Goal: Information Seeking & Learning: Learn about a topic

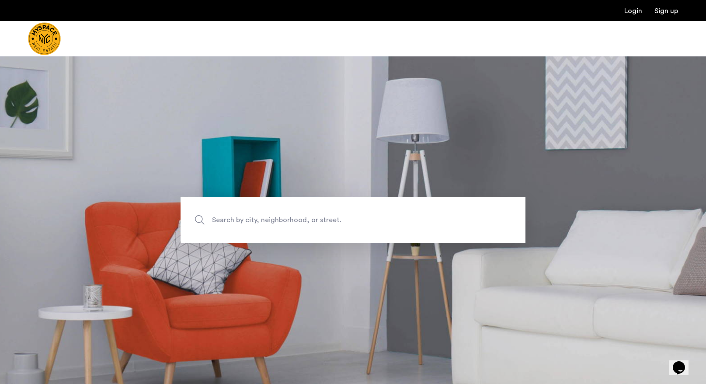
click at [269, 222] on span "Search by city, neighborhood, or street." at bounding box center [332, 220] width 241 height 12
click at [269, 222] on input "Search by city, neighborhood, or street." at bounding box center [353, 219] width 345 height 45
type input "**********"
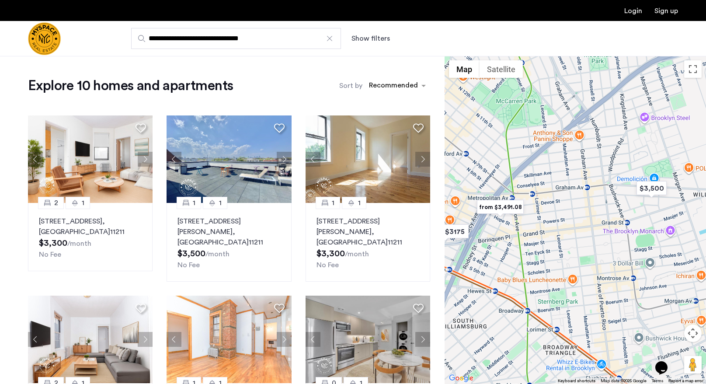
drag, startPoint x: 637, startPoint y: 222, endPoint x: 596, endPoint y: 229, distance: 41.3
click at [596, 229] on div at bounding box center [576, 220] width 262 height 328
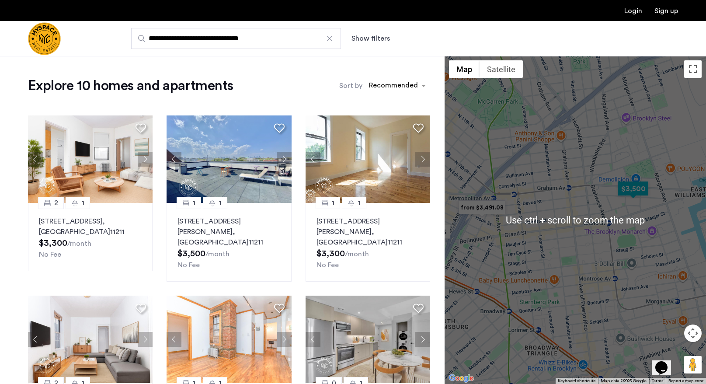
click at [640, 188] on img "$3,500" at bounding box center [633, 189] width 37 height 20
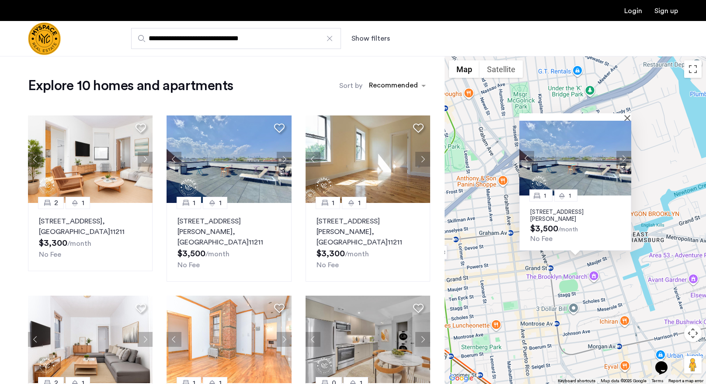
click at [380, 36] on button "Show filters" at bounding box center [371, 38] width 38 height 10
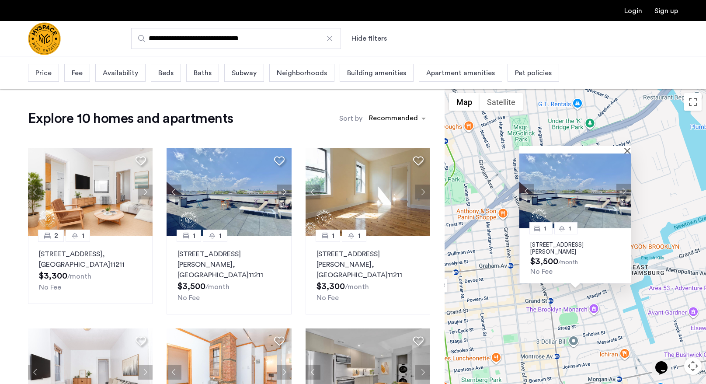
click at [171, 72] on span "Beds" at bounding box center [165, 73] width 15 height 10
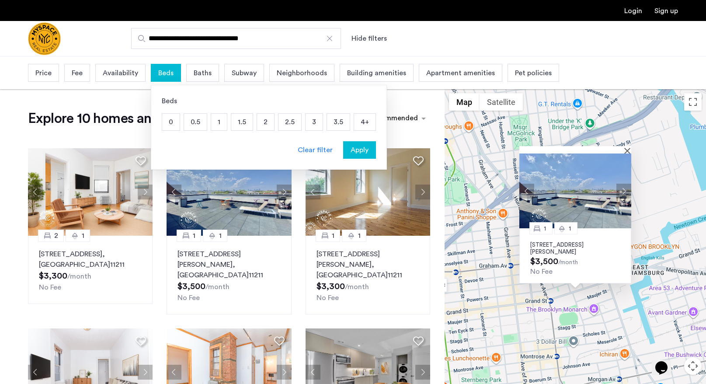
click at [261, 122] on p "2" at bounding box center [265, 122] width 17 height 17
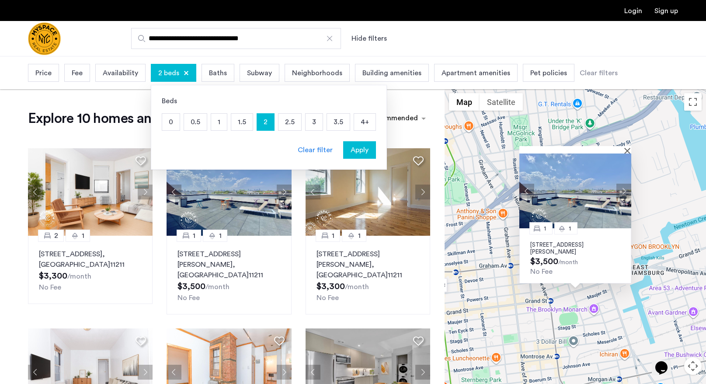
click at [356, 149] on span "Apply" at bounding box center [360, 150] width 18 height 10
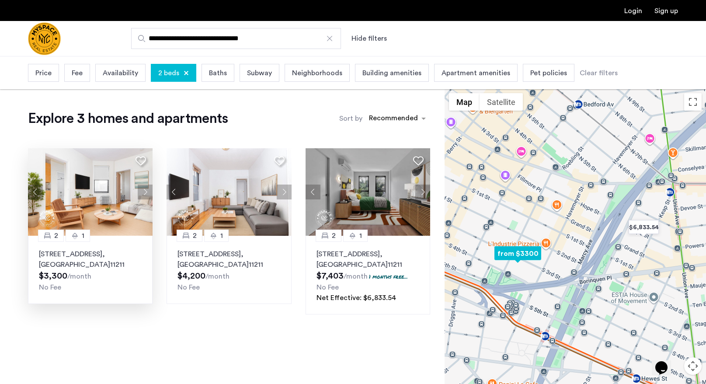
click at [145, 195] on button "Next apartment" at bounding box center [145, 192] width 15 height 15
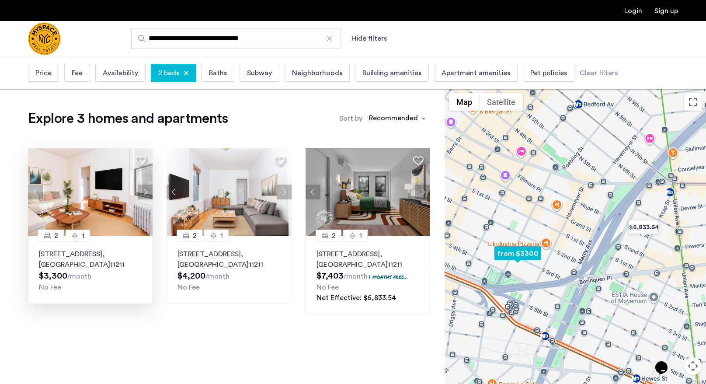
click at [149, 192] on button "Next apartment" at bounding box center [145, 192] width 15 height 15
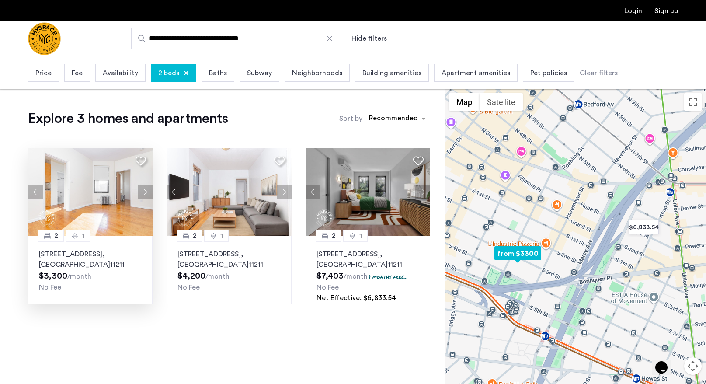
click at [148, 193] on button "Next apartment" at bounding box center [145, 192] width 15 height 15
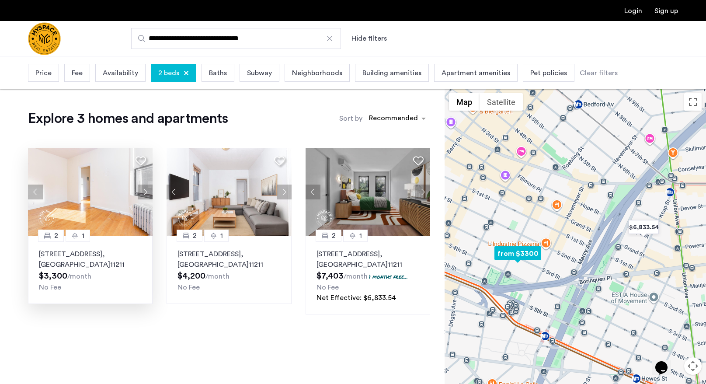
click at [148, 193] on button "Next apartment" at bounding box center [145, 192] width 15 height 15
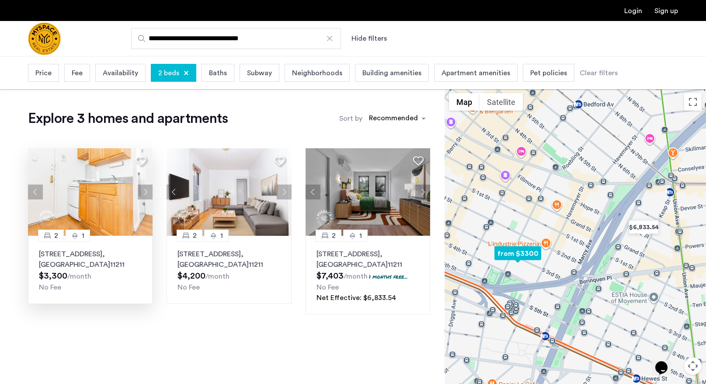
click at [148, 193] on button "Next apartment" at bounding box center [145, 192] width 15 height 15
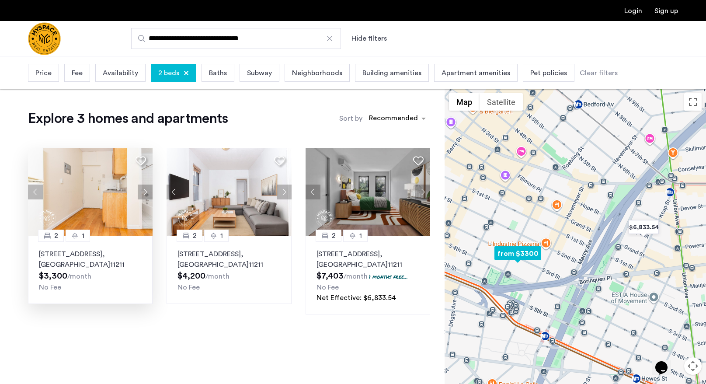
click at [148, 193] on button "Next apartment" at bounding box center [145, 192] width 15 height 15
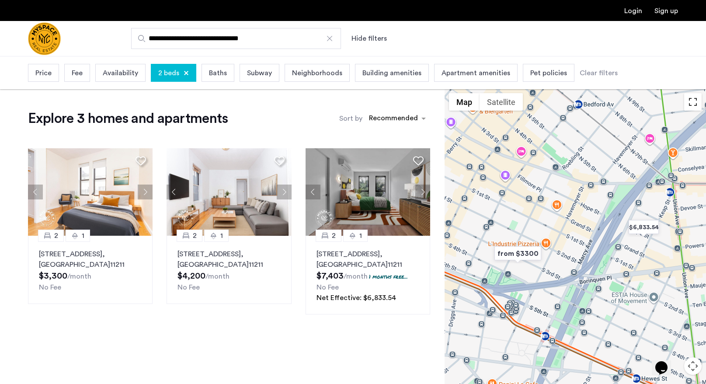
click at [694, 104] on button "Toggle fullscreen view" at bounding box center [692, 101] width 17 height 17
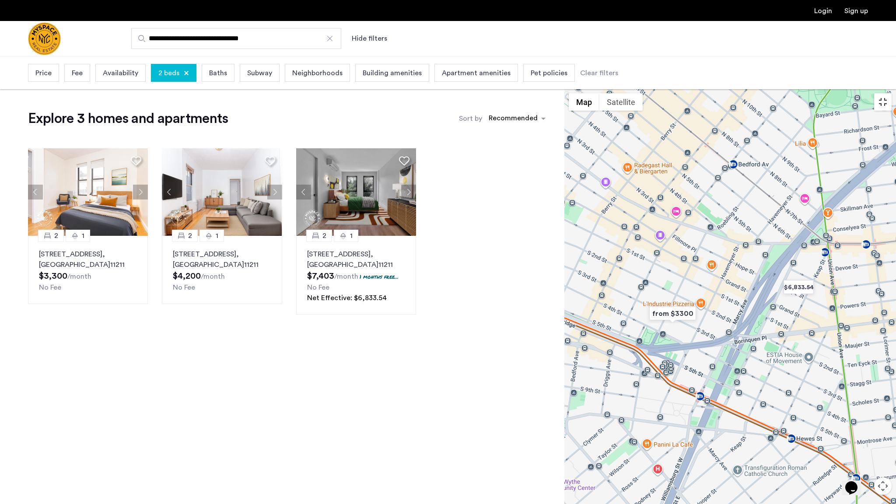
click at [706, 93] on button "Toggle fullscreen view" at bounding box center [882, 101] width 17 height 17
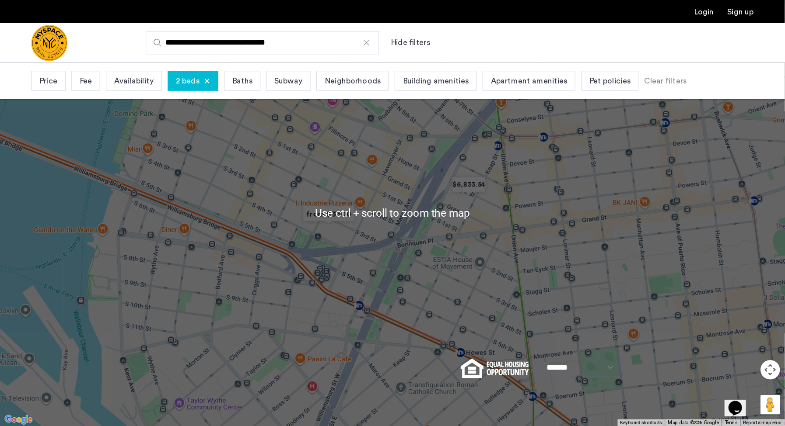
scroll to position [44, 0]
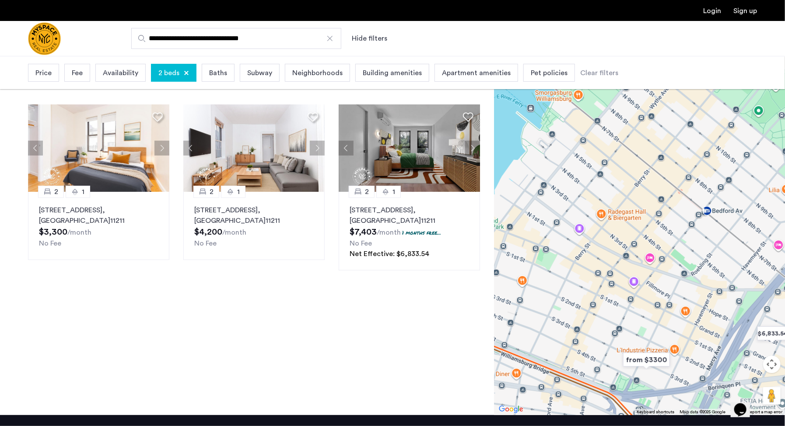
drag, startPoint x: 620, startPoint y: 153, endPoint x: 736, endPoint y: 348, distance: 226.1
click at [706, 348] on div at bounding box center [639, 230] width 290 height 370
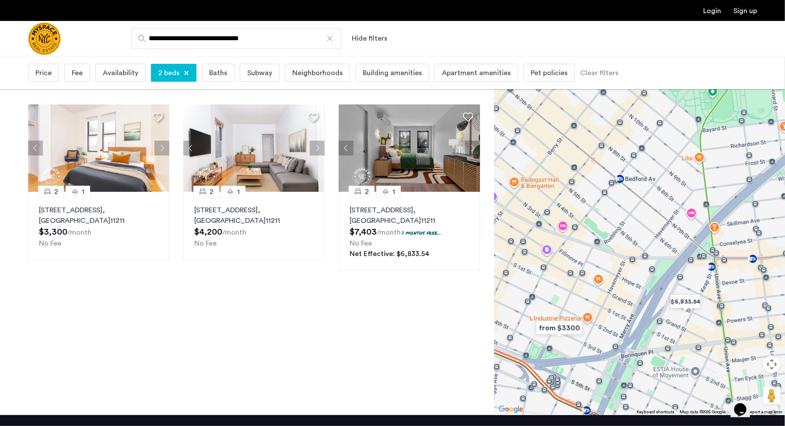
drag, startPoint x: 734, startPoint y: 317, endPoint x: 541, endPoint y: 161, distance: 247.8
click at [541, 161] on div at bounding box center [639, 230] width 290 height 370
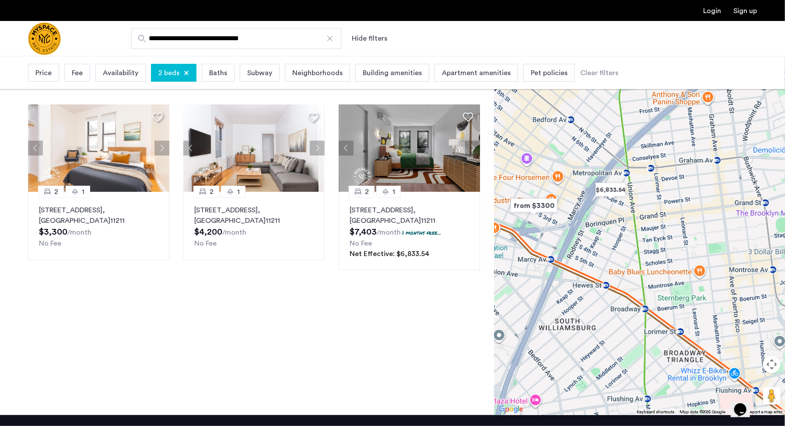
drag, startPoint x: 747, startPoint y: 335, endPoint x: 631, endPoint y: 223, distance: 161.4
click at [631, 224] on div at bounding box center [639, 230] width 290 height 370
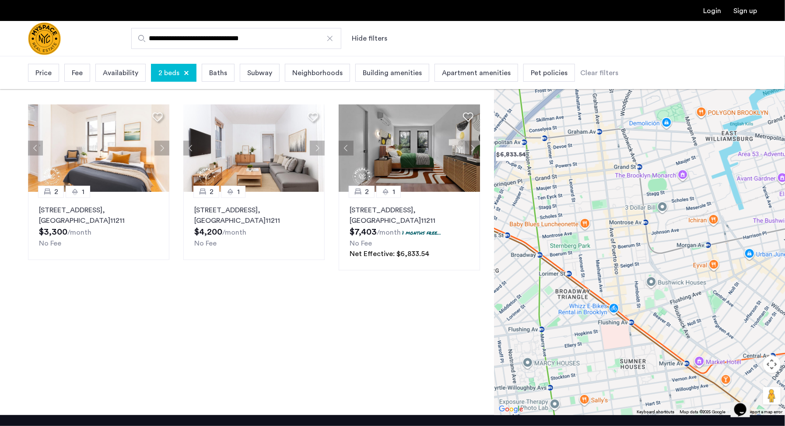
drag, startPoint x: 750, startPoint y: 255, endPoint x: 630, endPoint y: 207, distance: 129.0
click at [630, 207] on div at bounding box center [639, 230] width 290 height 370
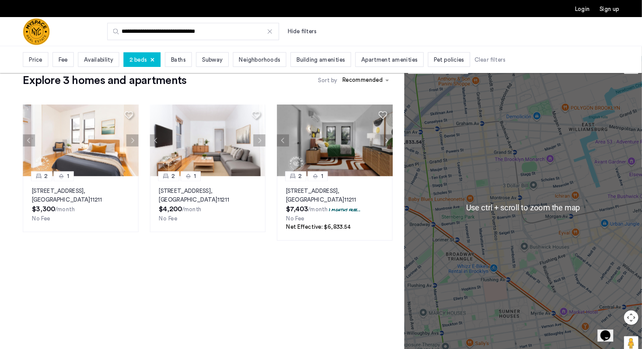
scroll to position [0, 0]
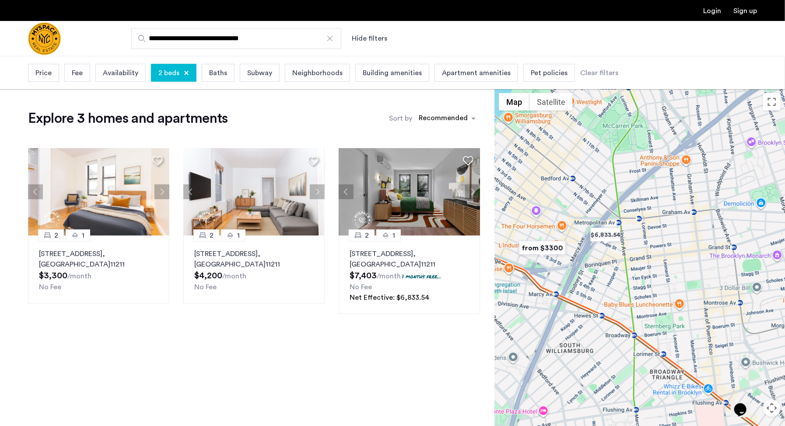
drag, startPoint x: 644, startPoint y: 229, endPoint x: 750, endPoint y: 270, distance: 113.7
click at [706, 270] on div at bounding box center [639, 274] width 290 height 370
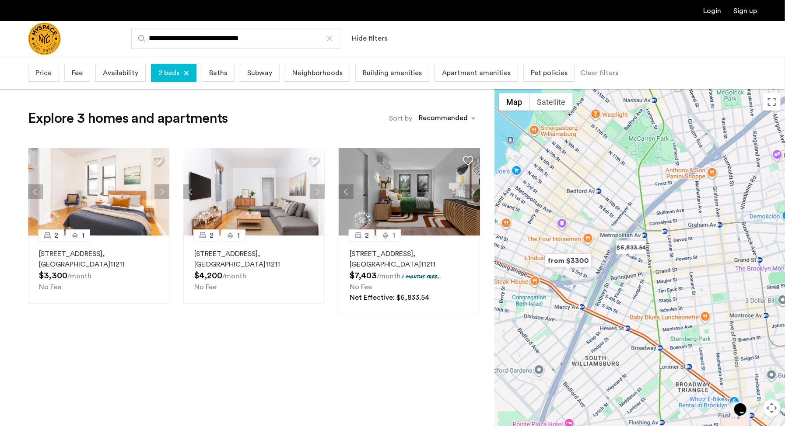
click at [331, 39] on div at bounding box center [329, 38] width 9 height 9
click at [331, 39] on input "**********" at bounding box center [236, 38] width 210 height 21
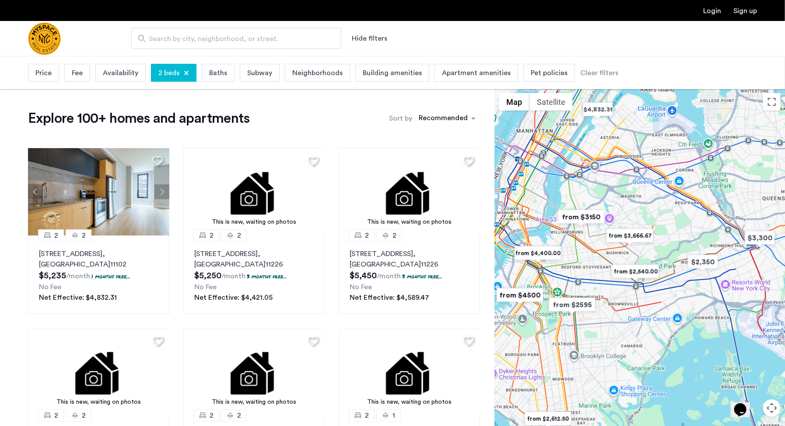
click at [42, 75] on span "Price" at bounding box center [43, 73] width 16 height 10
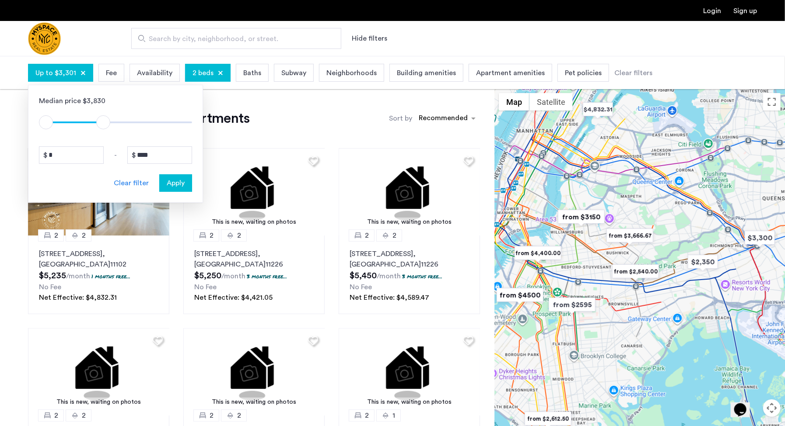
type input "****"
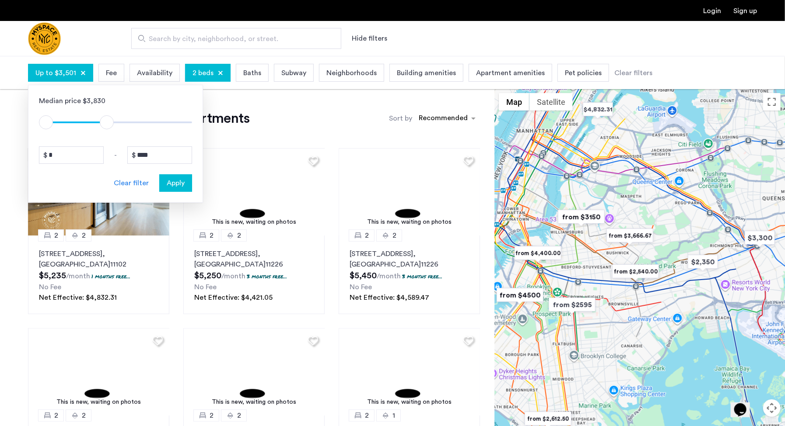
drag, startPoint x: 140, startPoint y: 124, endPoint x: 107, endPoint y: 126, distance: 33.3
click at [107, 126] on span "ngx-slider-max" at bounding box center [107, 122] width 14 height 14
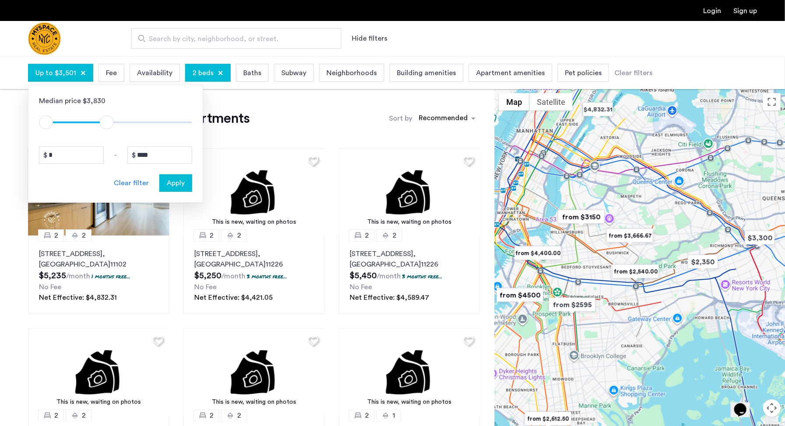
click at [178, 178] on span "Apply" at bounding box center [176, 183] width 18 height 10
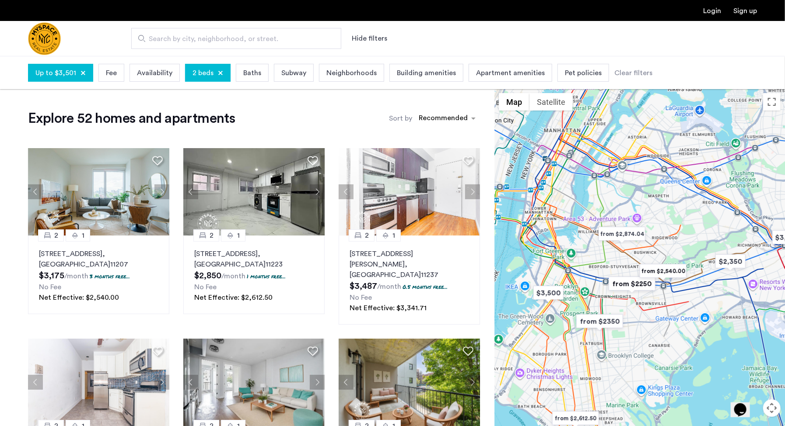
drag, startPoint x: 652, startPoint y: 185, endPoint x: 684, endPoint y: 252, distance: 74.5
click at [684, 252] on div at bounding box center [639, 274] width 290 height 370
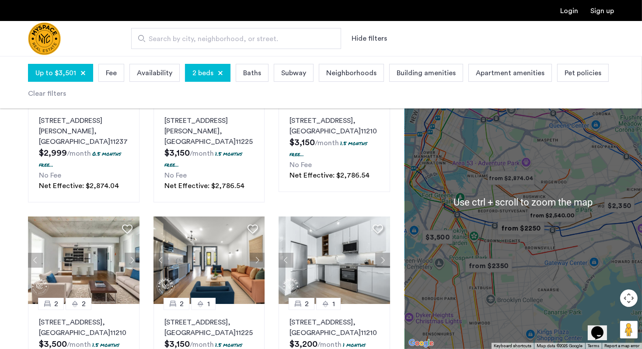
scroll to position [278, 0]
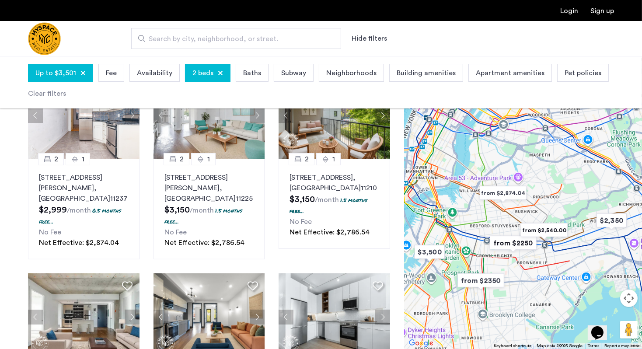
drag, startPoint x: 488, startPoint y: 181, endPoint x: 479, endPoint y: 197, distance: 17.8
click at [479, 197] on img "from $2,874.04" at bounding box center [503, 193] width 54 height 20
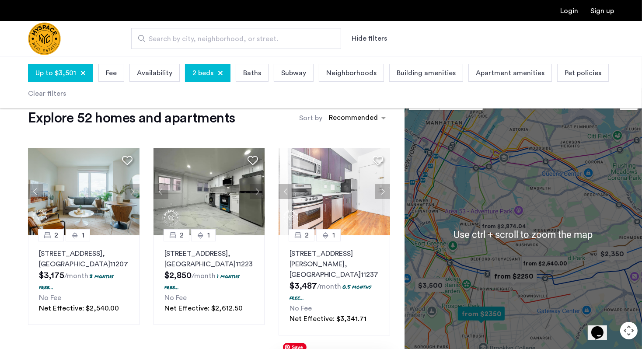
scroll to position [0, 0]
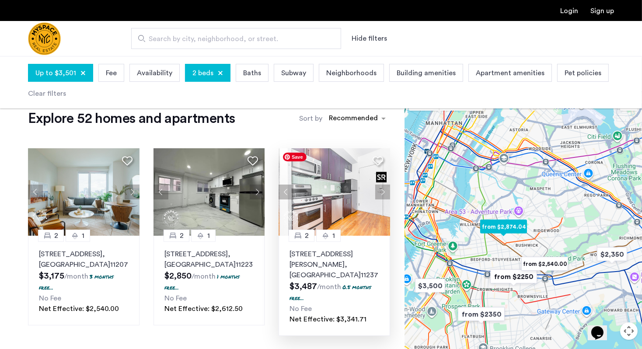
click at [339, 190] on img at bounding box center [335, 191] width 112 height 87
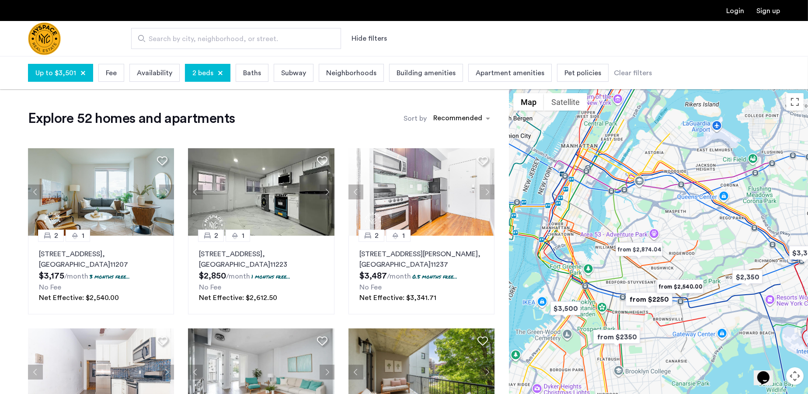
click at [196, 37] on span "Search by city, neighborhood, or street." at bounding box center [233, 39] width 168 height 10
click at [196, 37] on input "Search by city, neighborhood, or street." at bounding box center [236, 38] width 210 height 21
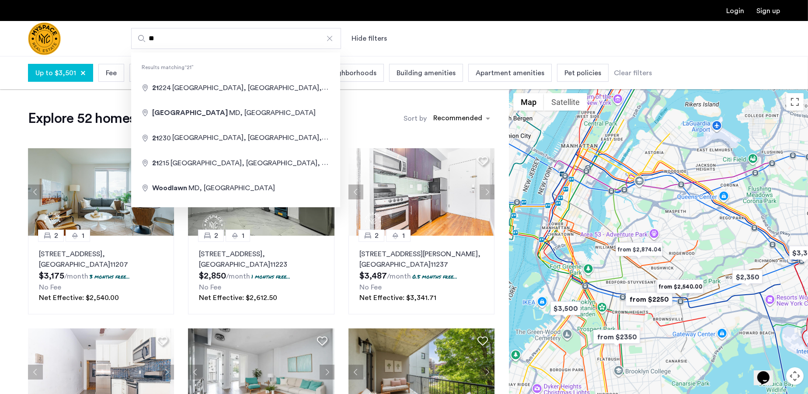
type input "*"
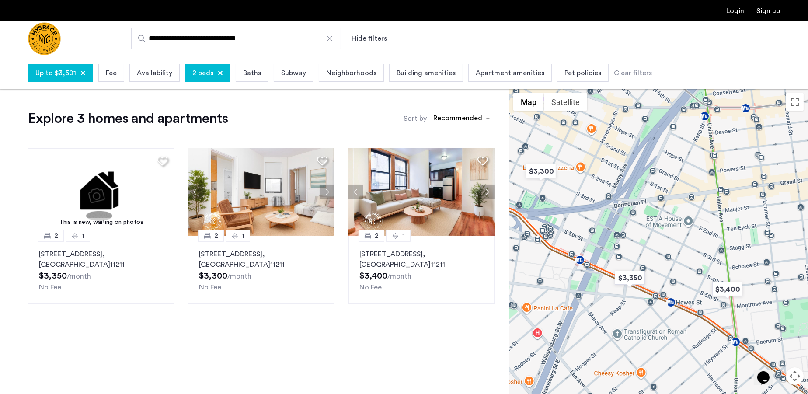
drag, startPoint x: 739, startPoint y: 262, endPoint x: 708, endPoint y: 239, distance: 38.7
click at [706, 239] on div at bounding box center [658, 258] width 299 height 338
click at [706, 288] on img "$3,400" at bounding box center [726, 289] width 37 height 20
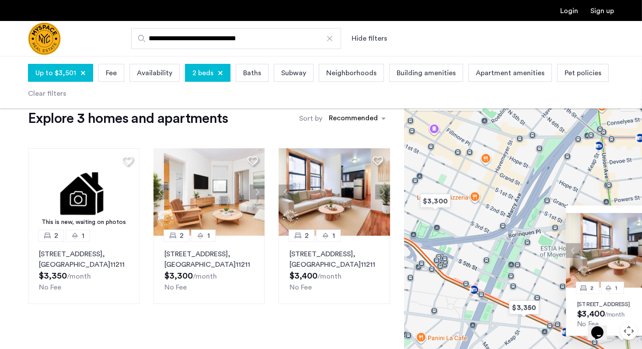
drag, startPoint x: 457, startPoint y: 179, endPoint x: 503, endPoint y: 240, distance: 76.5
click at [555, 251] on div "2 1 213 Union Ave, Unit 0D, Brooklyn, NY 11211 $3,400 /month No Fee" at bounding box center [523, 235] width 237 height 293
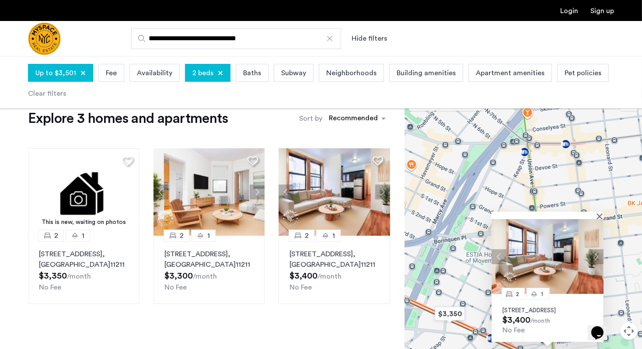
drag, startPoint x: 592, startPoint y: 184, endPoint x: 396, endPoint y: 216, distance: 198.6
click at [396, 216] on div "Explore 3 homes and apartments Sort by Recommended This is new, waiting on phot…" at bounding box center [321, 257] width 642 height 337
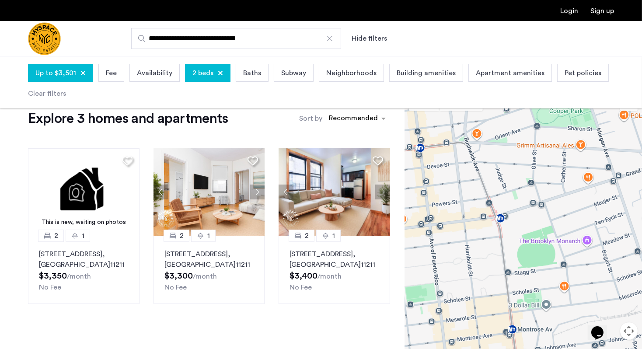
drag, startPoint x: 590, startPoint y: 213, endPoint x: 503, endPoint y: 216, distance: 87.1
click at [503, 216] on div "2 1 213 Union Ave, Unit 0D, Brooklyn, NY 11211 $3,400 /month No Fee" at bounding box center [523, 235] width 237 height 293
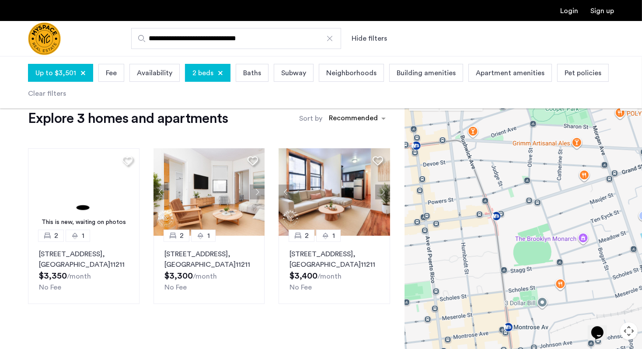
drag, startPoint x: 179, startPoint y: 36, endPoint x: 150, endPoint y: 34, distance: 28.5
click at [150, 34] on input "**********" at bounding box center [236, 38] width 210 height 21
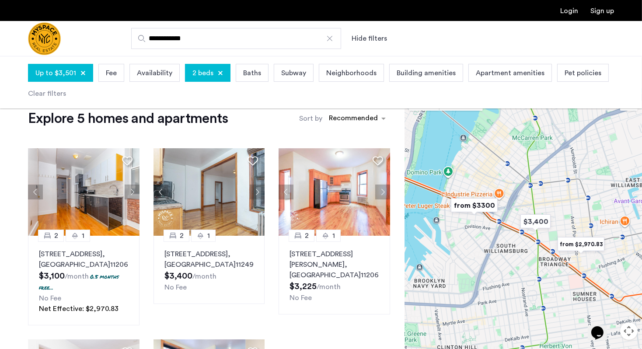
type input "**********"
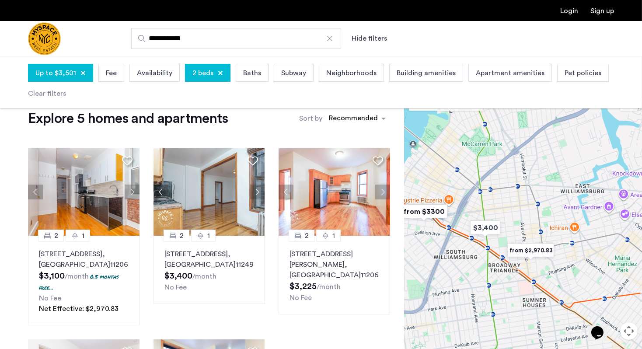
drag, startPoint x: 586, startPoint y: 197, endPoint x: 519, endPoint y: 206, distance: 68.0
click at [519, 206] on div at bounding box center [523, 235] width 237 height 293
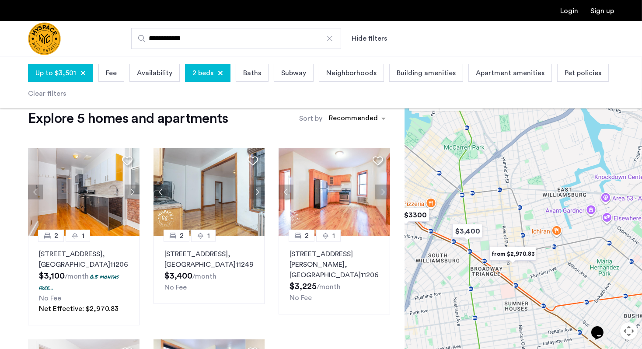
click at [513, 255] on img "from $2,970.83" at bounding box center [513, 254] width 54 height 20
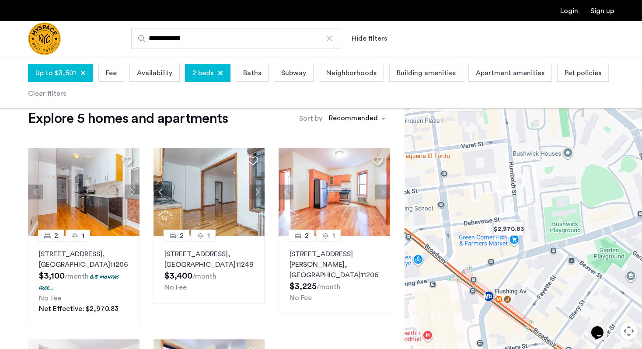
drag, startPoint x: 564, startPoint y: 301, endPoint x: 506, endPoint y: 181, distance: 132.8
click at [506, 181] on div "To navigate, press the arrow keys." at bounding box center [523, 235] width 237 height 293
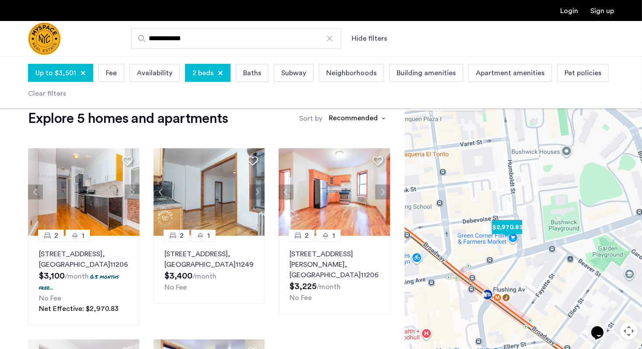
click at [509, 227] on img "$2,970.83" at bounding box center [506, 227] width 37 height 20
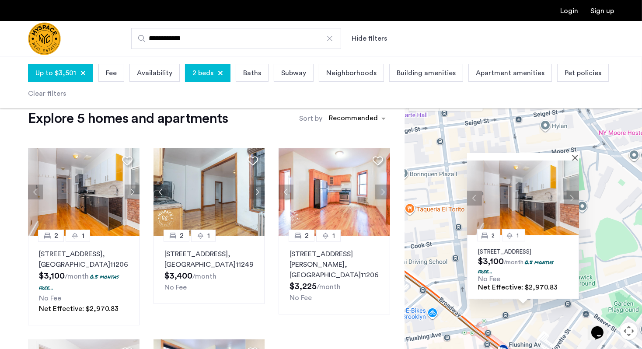
click at [577, 194] on button "Next apartment" at bounding box center [571, 198] width 15 height 15
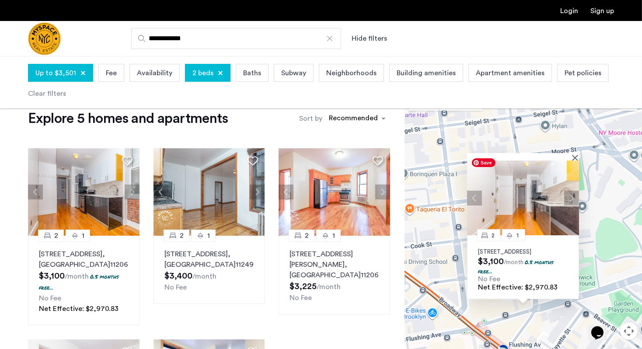
click at [577, 194] on button "Next apartment" at bounding box center [571, 198] width 15 height 15
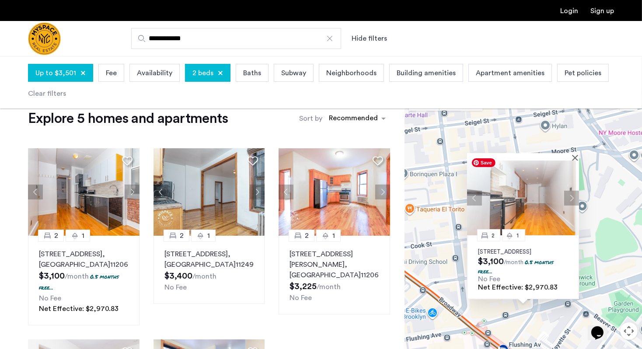
click at [577, 194] on button "Next apartment" at bounding box center [571, 198] width 15 height 15
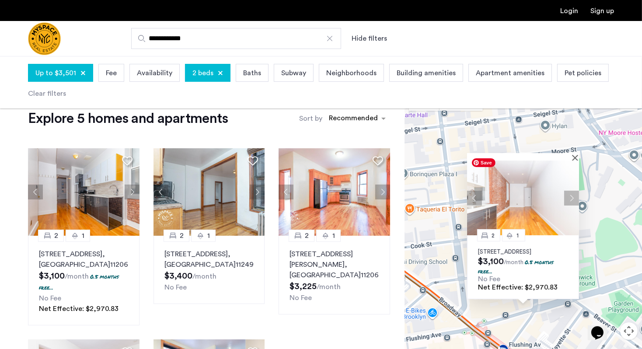
click at [577, 194] on button "Next apartment" at bounding box center [571, 198] width 15 height 15
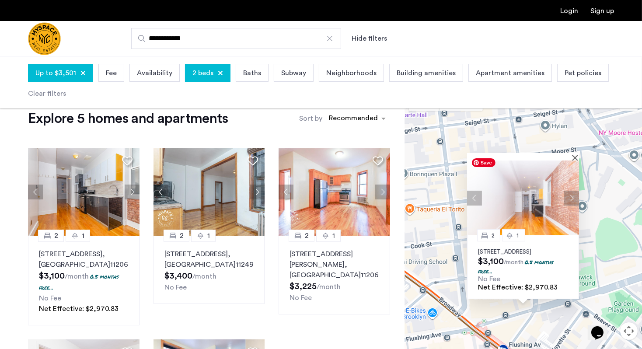
click at [577, 194] on button "Next apartment" at bounding box center [571, 198] width 15 height 15
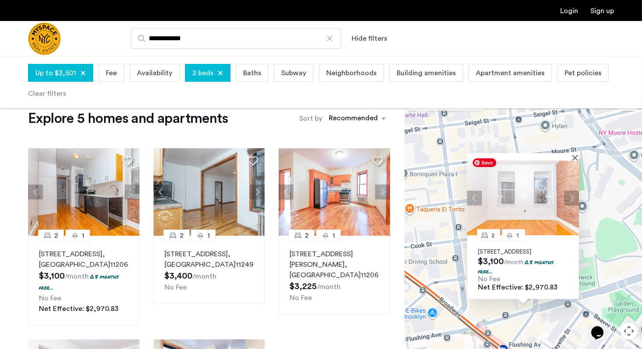
click at [573, 153] on div at bounding box center [523, 156] width 112 height 7
click at [576, 154] on button "Close" at bounding box center [577, 157] width 6 height 6
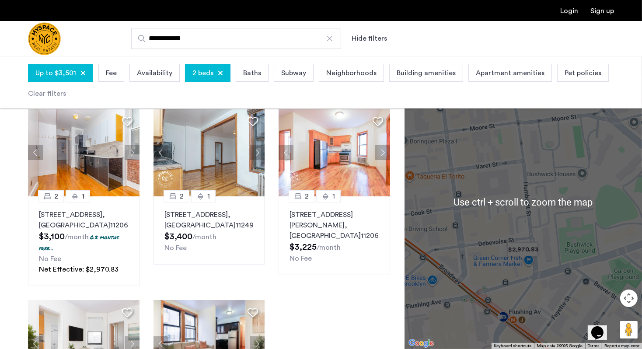
scroll to position [199, 0]
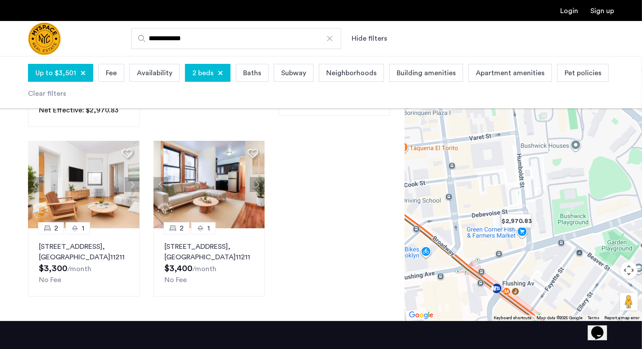
drag, startPoint x: 560, startPoint y: 220, endPoint x: 450, endPoint y: 281, distance: 125.9
click at [448, 284] on div "To navigate, press the arrow keys." at bounding box center [523, 174] width 237 height 293
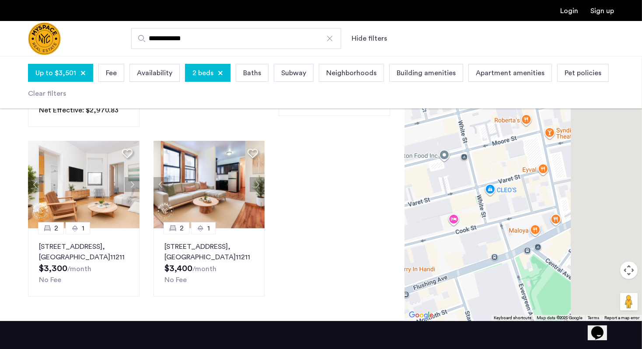
drag, startPoint x: 565, startPoint y: 186, endPoint x: 403, endPoint y: 212, distance: 164.2
click at [394, 216] on div "Explore 5 homes and apartments Sort by Recommended 2 1 11 Humboldt St, Unit 2L,…" at bounding box center [321, 105] width 642 height 431
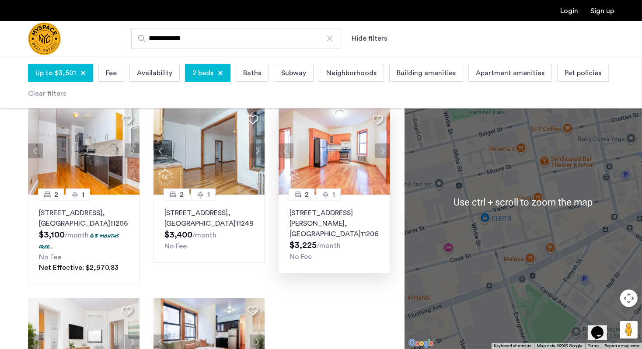
scroll to position [0, 0]
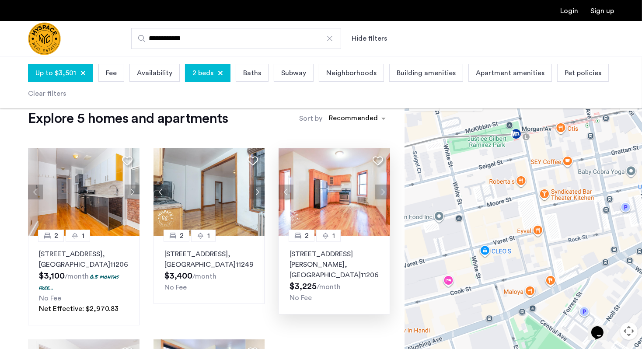
click at [288, 192] on button "Previous apartment" at bounding box center [286, 192] width 15 height 15
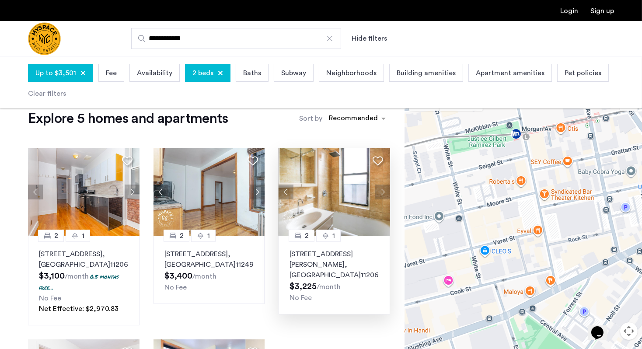
click at [288, 192] on button "Previous apartment" at bounding box center [286, 192] width 15 height 15
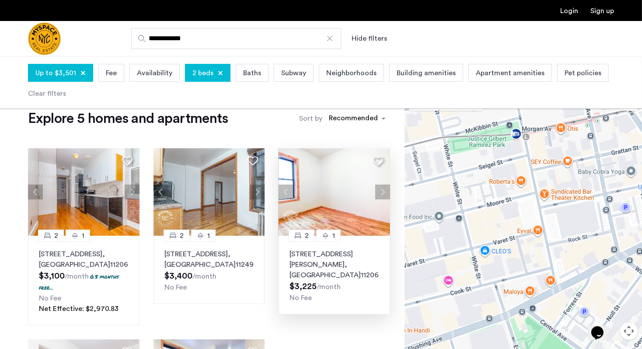
click at [288, 192] on button "Previous apartment" at bounding box center [286, 192] width 15 height 15
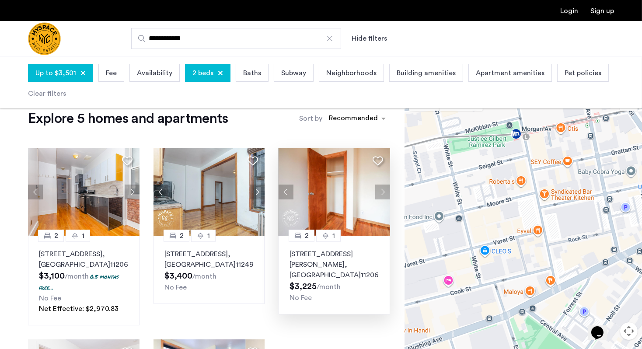
click at [284, 192] on button "Previous apartment" at bounding box center [286, 192] width 15 height 15
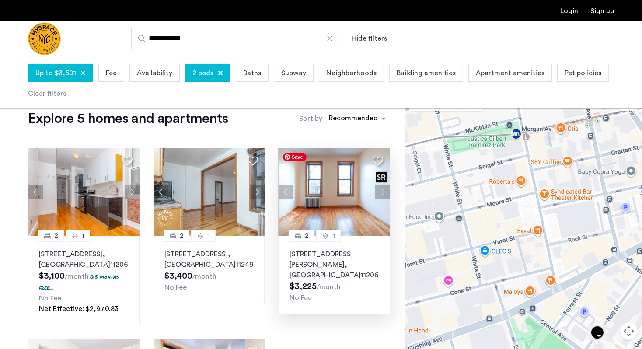
click at [320, 199] on img at bounding box center [335, 191] width 112 height 87
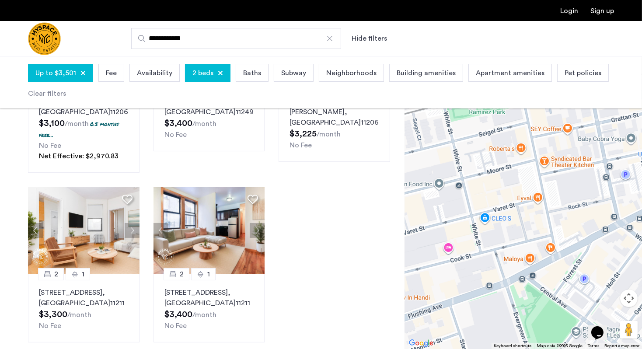
scroll to position [159, 0]
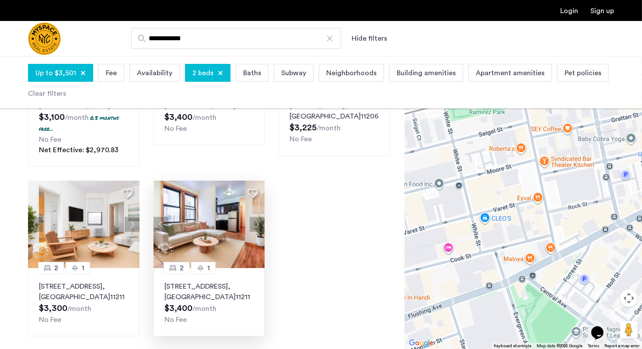
click at [205, 289] on p "213 Union Ave, Unit 0D, Brooklyn , NY 11211" at bounding box center [209, 291] width 90 height 21
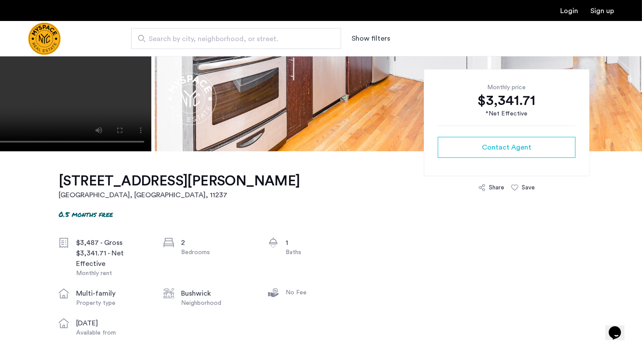
scroll to position [199, 0]
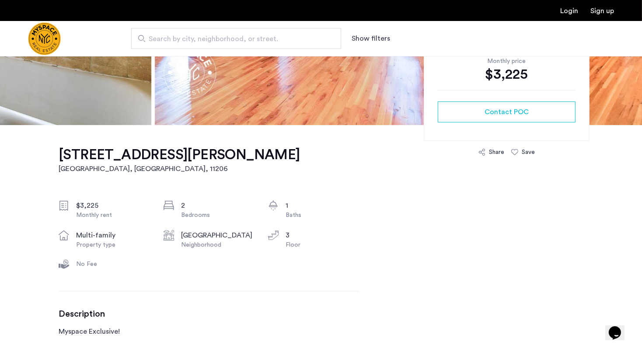
scroll to position [39, 0]
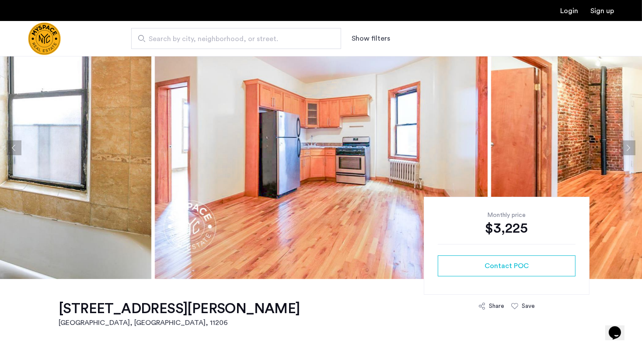
click at [629, 147] on button "Next apartment" at bounding box center [628, 147] width 15 height 15
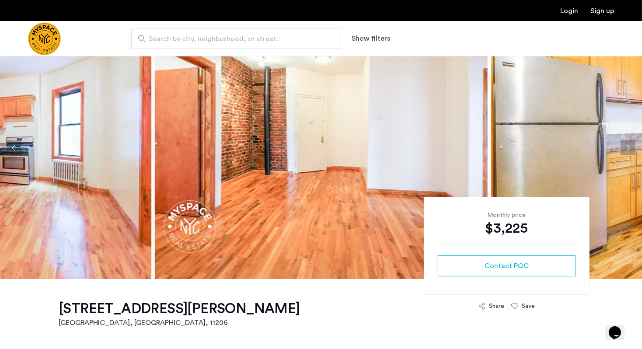
click at [629, 147] on button "Next apartment" at bounding box center [628, 147] width 15 height 15
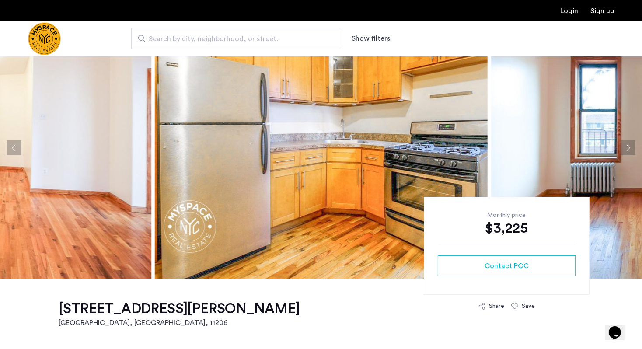
click at [629, 147] on button "Next apartment" at bounding box center [628, 147] width 15 height 15
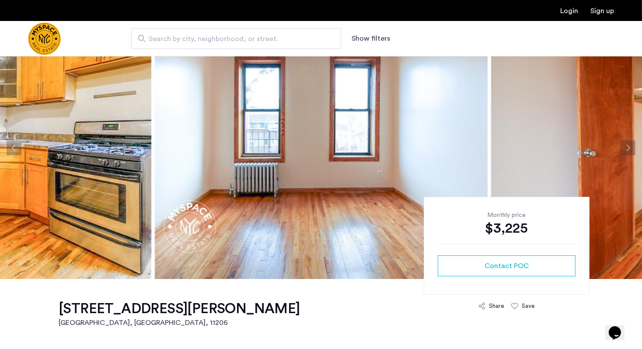
click at [629, 147] on button "Next apartment" at bounding box center [628, 147] width 15 height 15
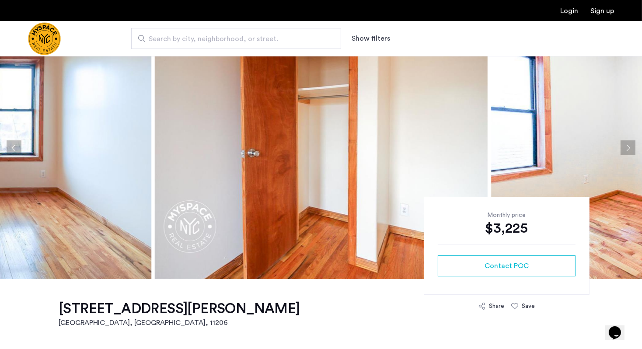
click at [629, 147] on button "Next apartment" at bounding box center [628, 147] width 15 height 15
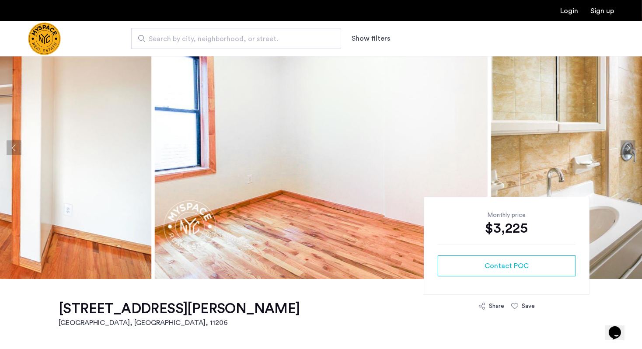
click at [629, 147] on button "Next apartment" at bounding box center [628, 147] width 15 height 15
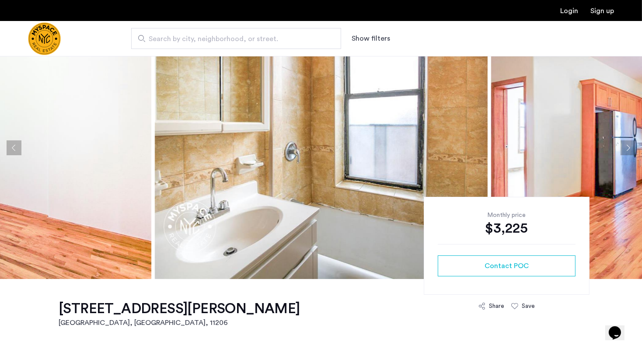
click at [629, 147] on button "Next apartment" at bounding box center [628, 147] width 15 height 15
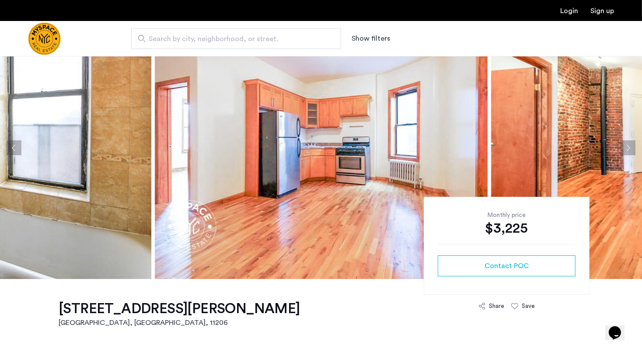
click at [629, 147] on button "Next apartment" at bounding box center [628, 147] width 15 height 15
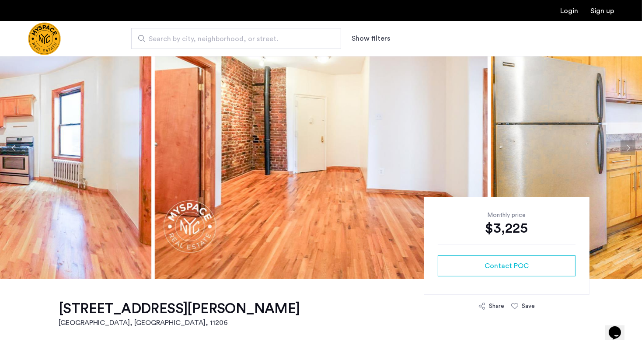
click at [629, 147] on button "Next apartment" at bounding box center [628, 147] width 15 height 15
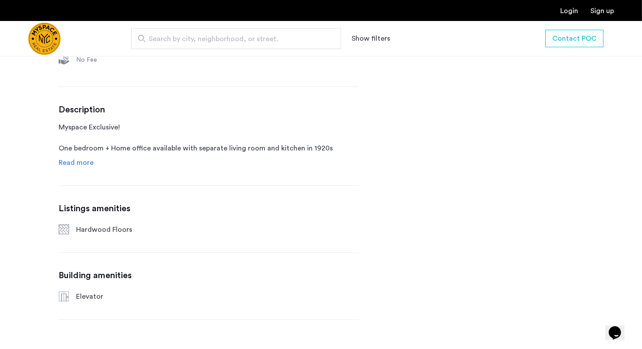
scroll to position [477, 0]
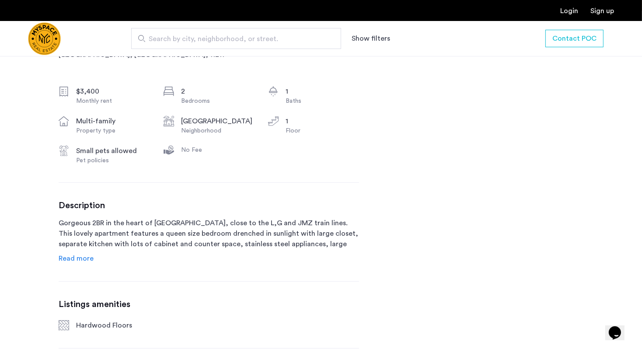
scroll to position [398, 0]
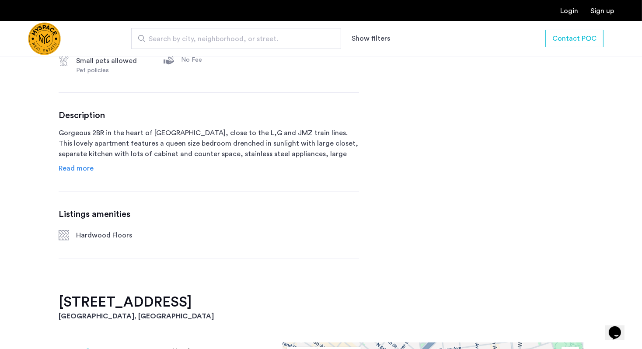
click at [81, 173] on link "Read more" at bounding box center [76, 168] width 35 height 10
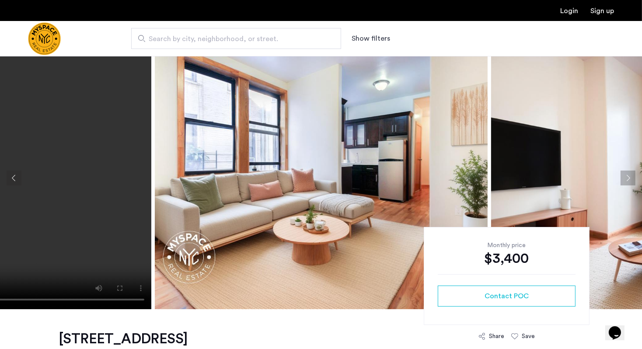
scroll to position [0, 0]
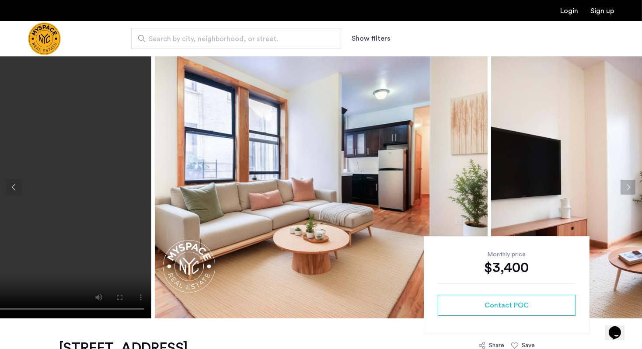
click at [625, 186] on button "Next apartment" at bounding box center [628, 187] width 15 height 15
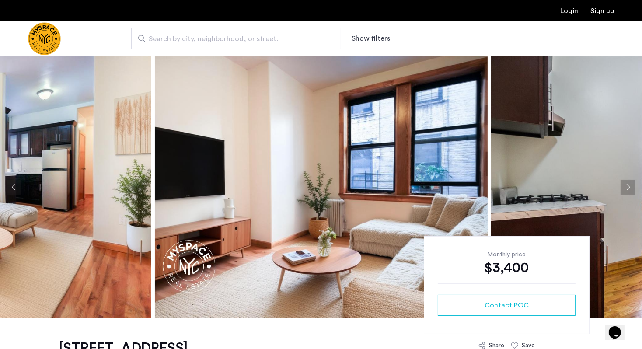
click at [625, 186] on button "Next apartment" at bounding box center [628, 187] width 15 height 15
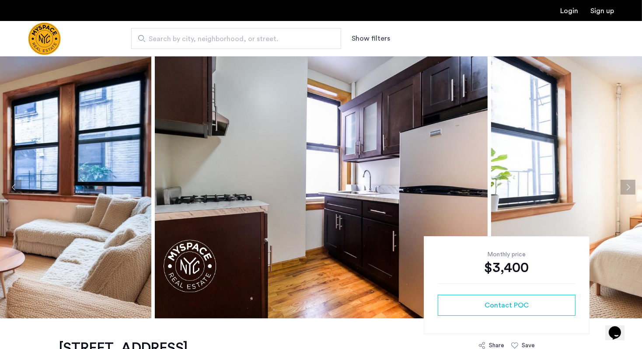
click at [625, 186] on button "Next apartment" at bounding box center [628, 187] width 15 height 15
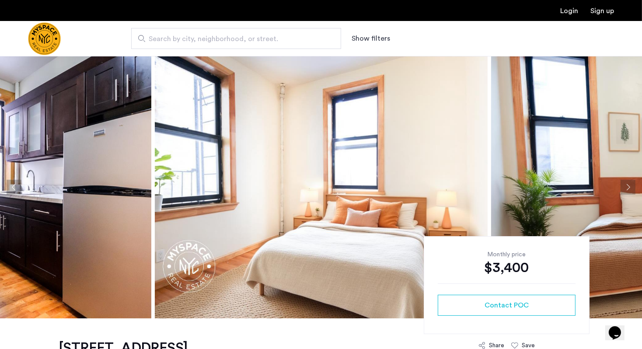
click at [625, 186] on button "Next apartment" at bounding box center [628, 187] width 15 height 15
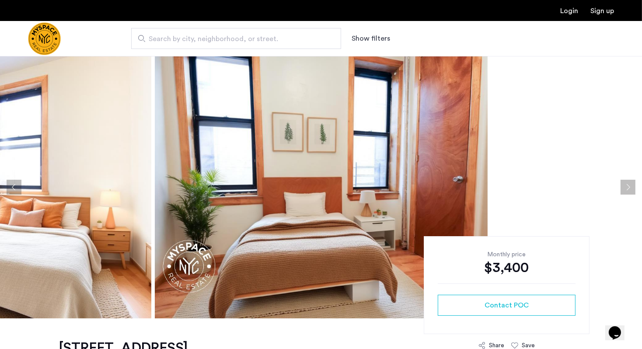
click at [625, 186] on button "Next apartment" at bounding box center [628, 187] width 15 height 15
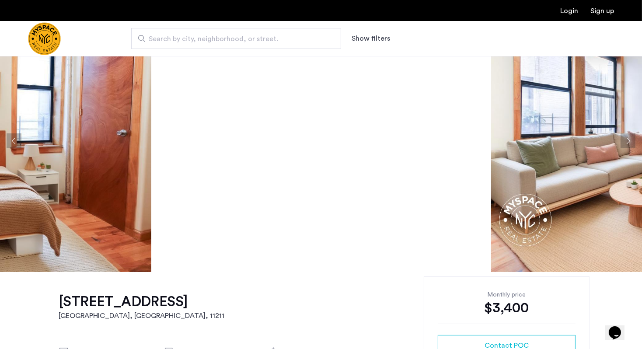
scroll to position [39, 0]
